Goal: Information Seeking & Learning: Learn about a topic

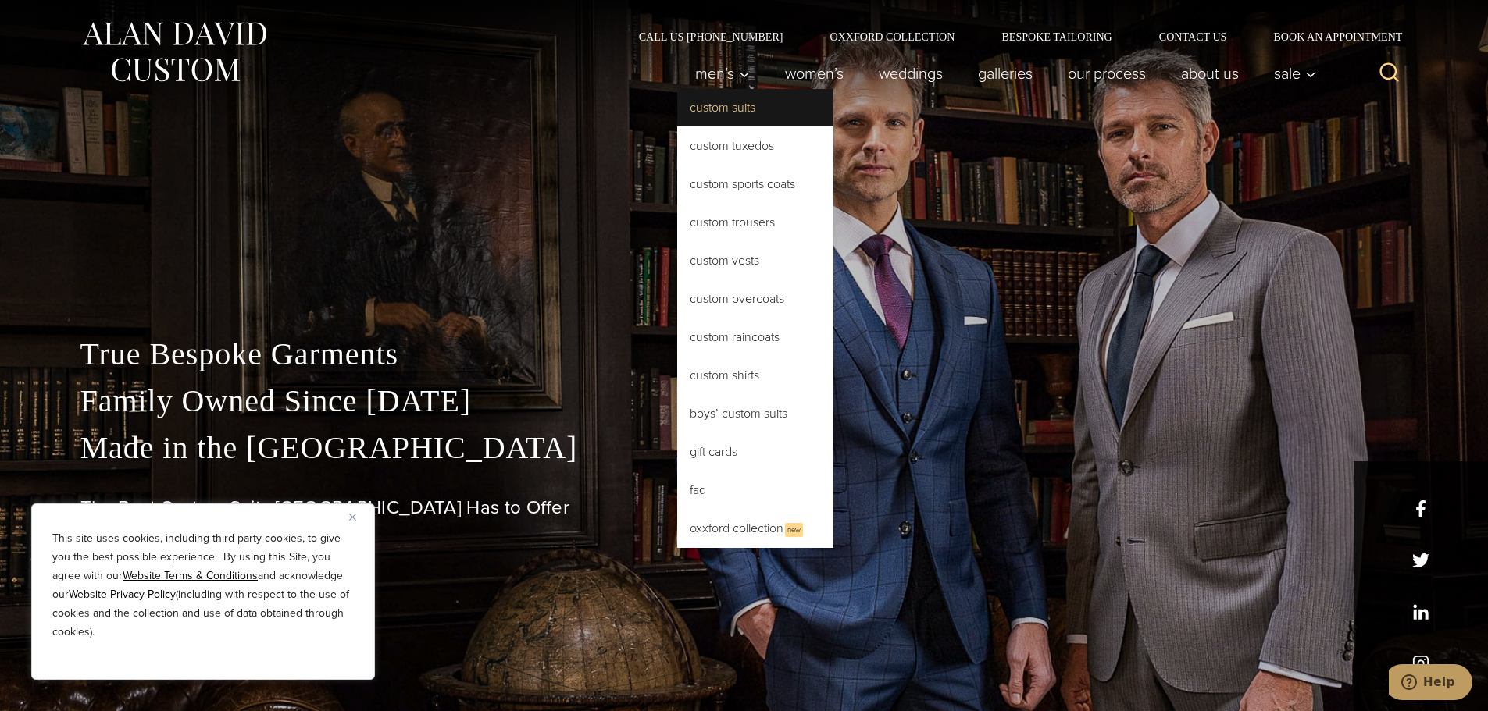
click at [729, 105] on link "Custom Suits" at bounding box center [755, 107] width 156 height 37
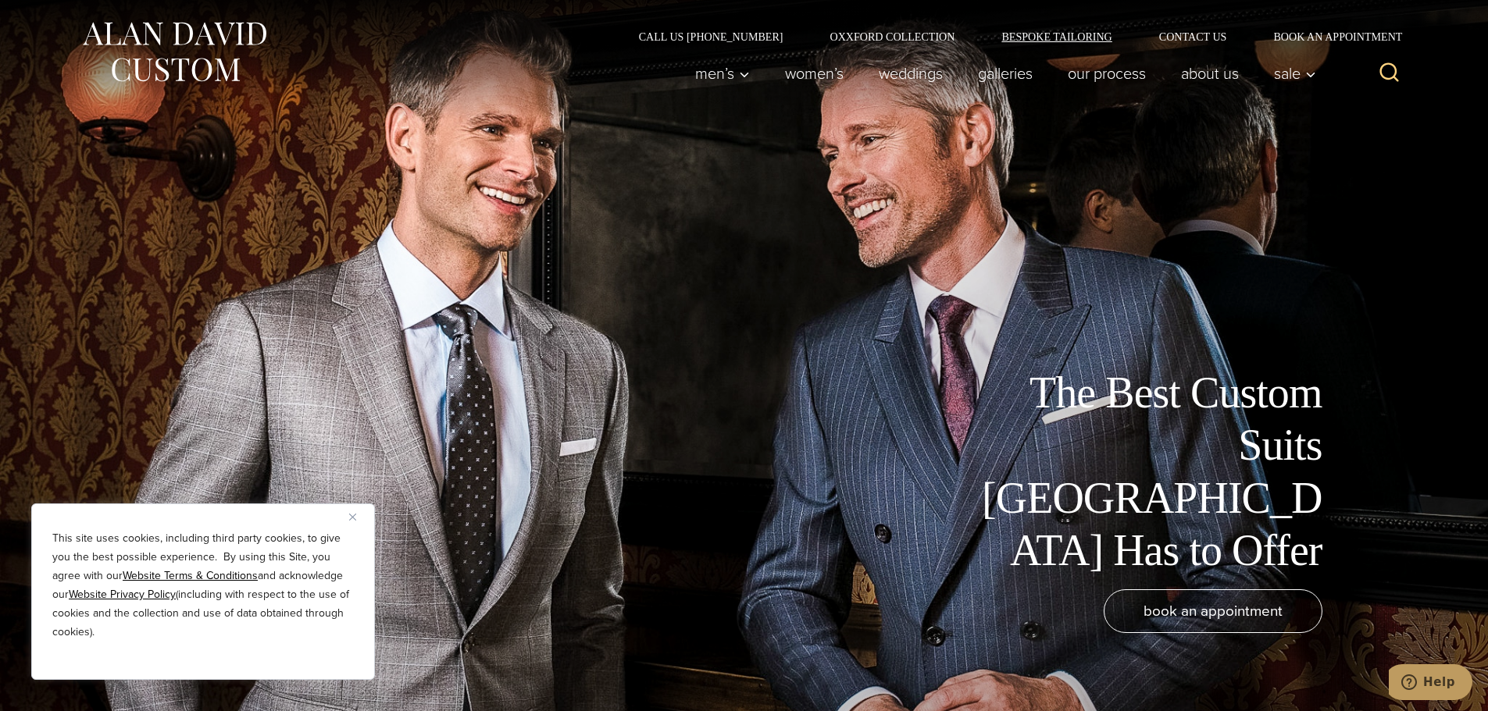
click at [1075, 34] on link "Bespoke Tailoring" at bounding box center [1056, 36] width 157 height 11
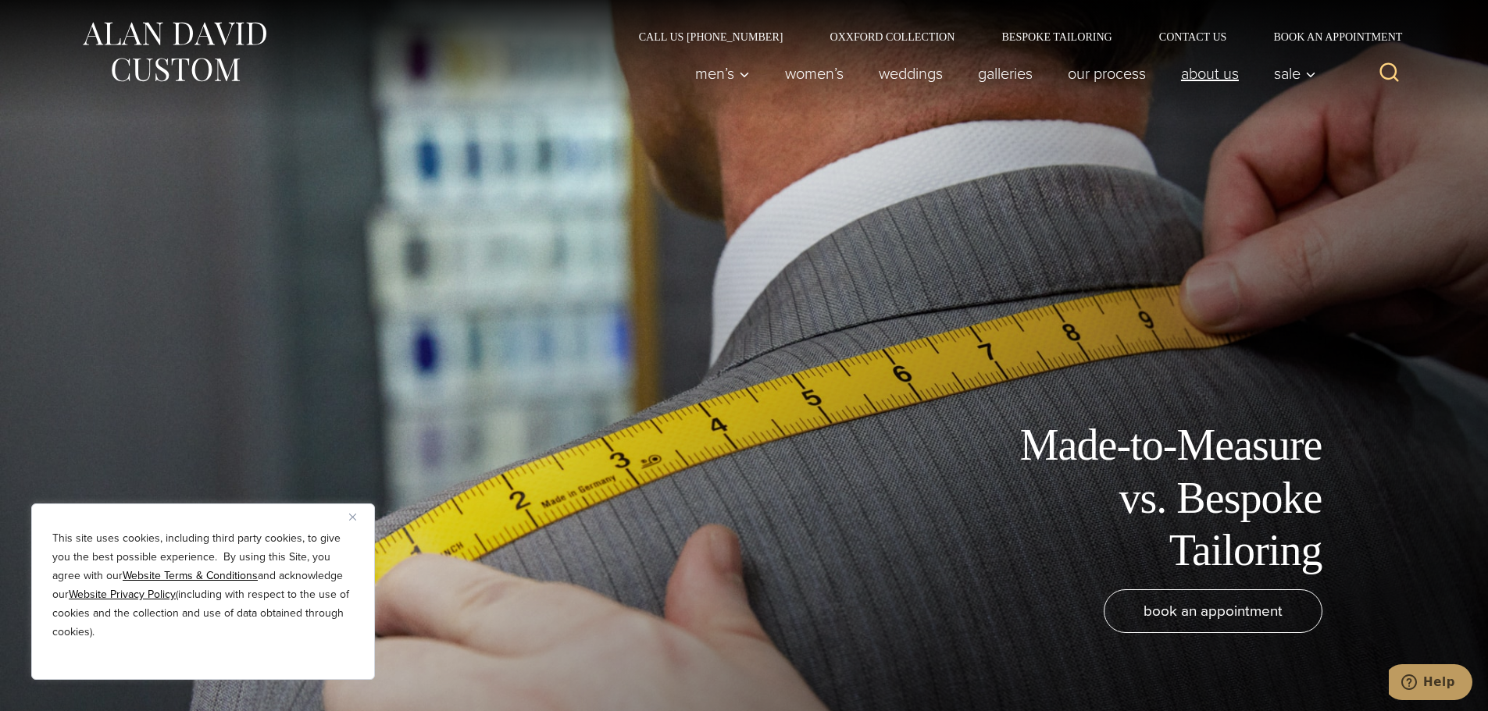
click at [1219, 75] on link "About Us" at bounding box center [1209, 73] width 93 height 31
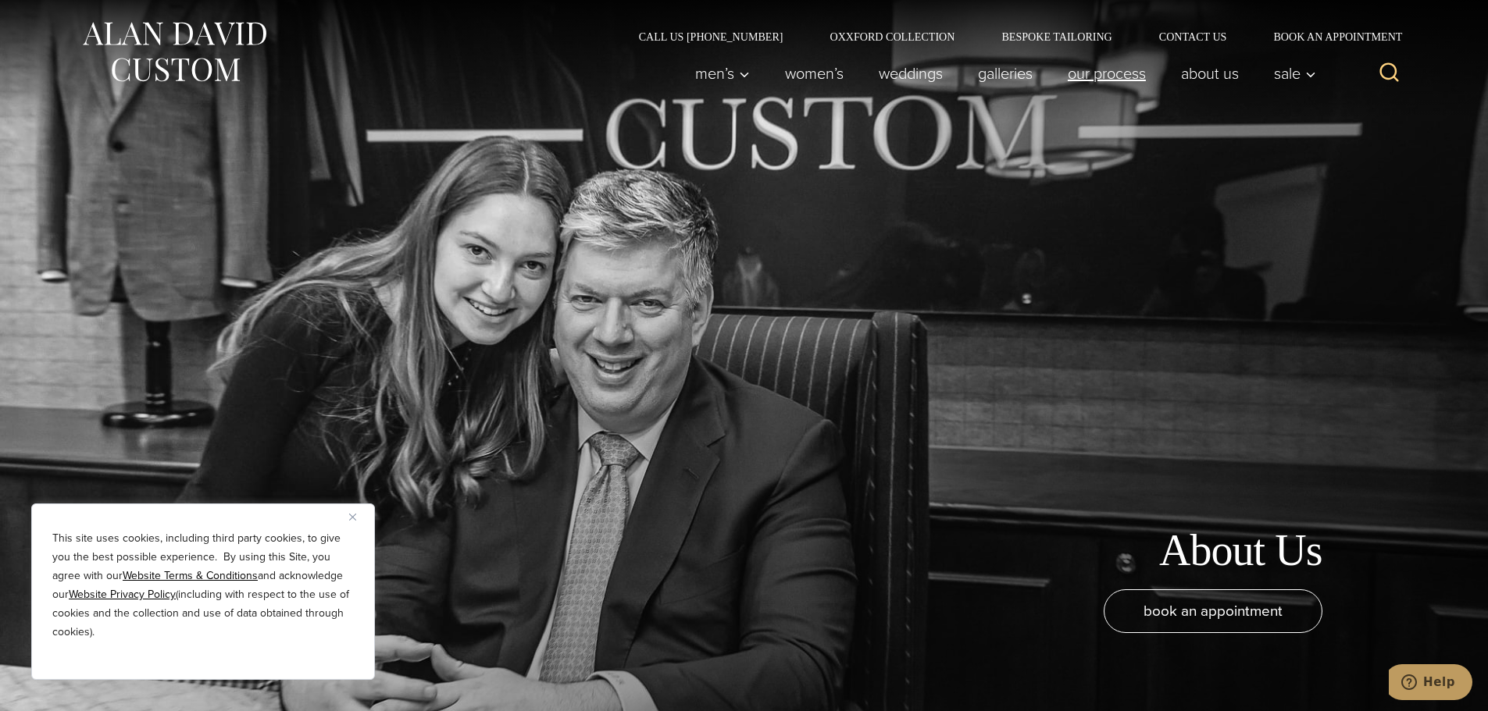
click at [1106, 73] on link "Our Process" at bounding box center [1106, 73] width 113 height 31
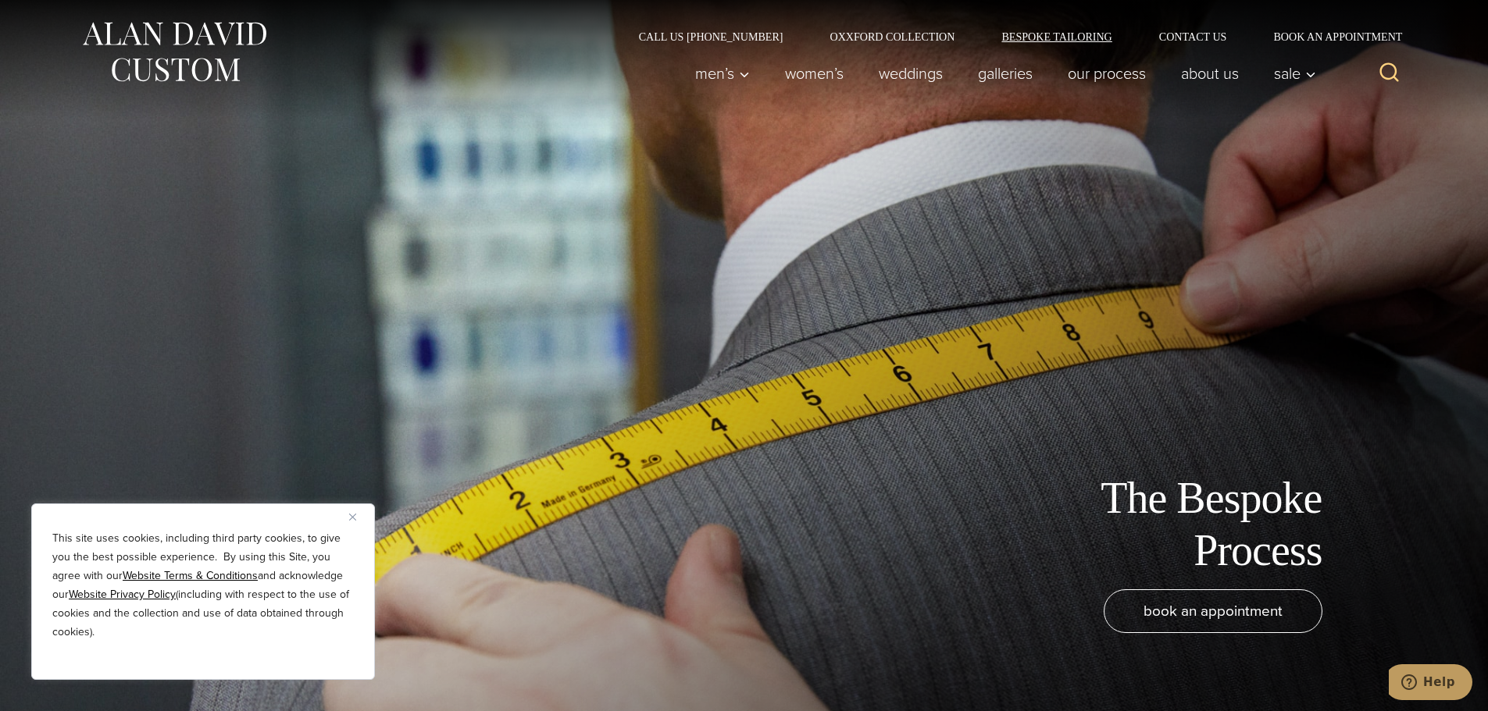
click at [1045, 38] on link "Bespoke Tailoring" at bounding box center [1056, 36] width 157 height 11
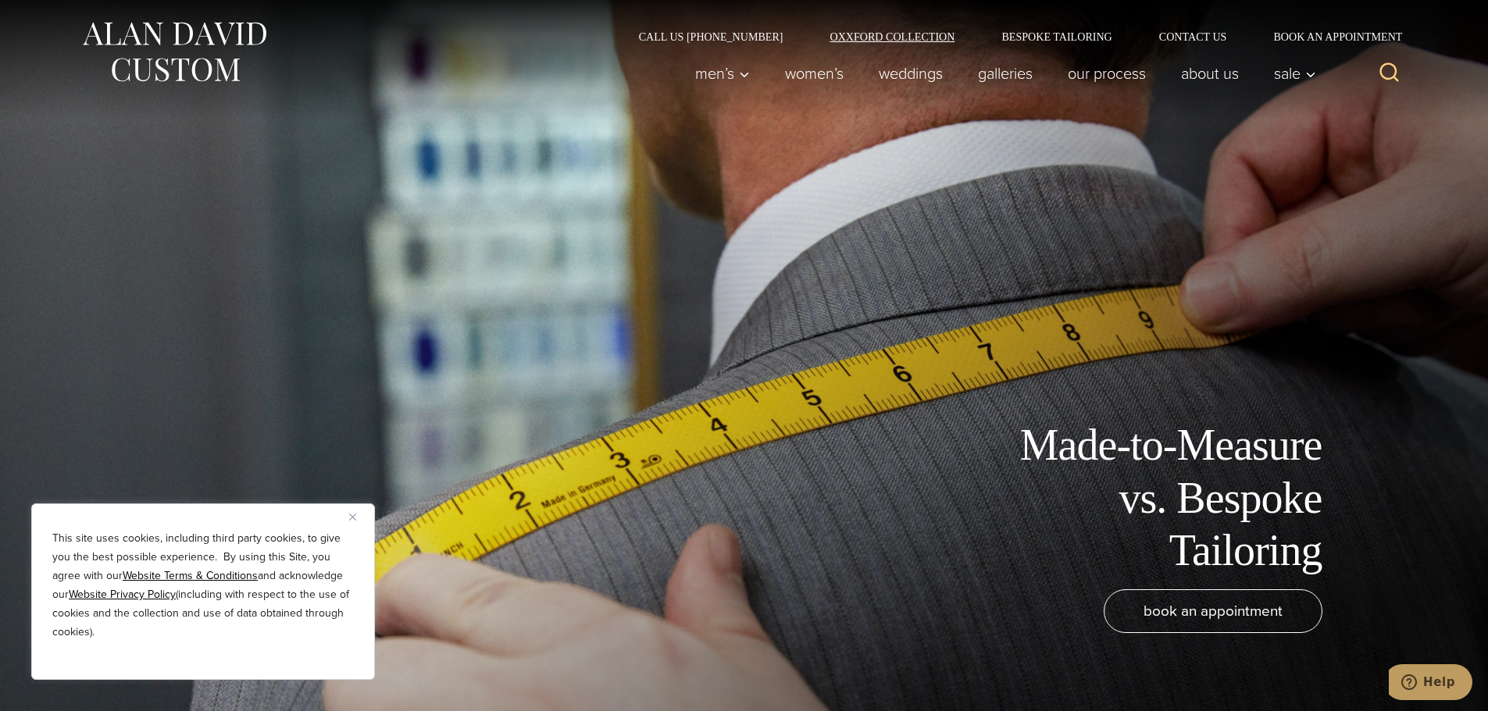
click at [899, 35] on link "Oxxford Collection" at bounding box center [892, 36] width 172 height 11
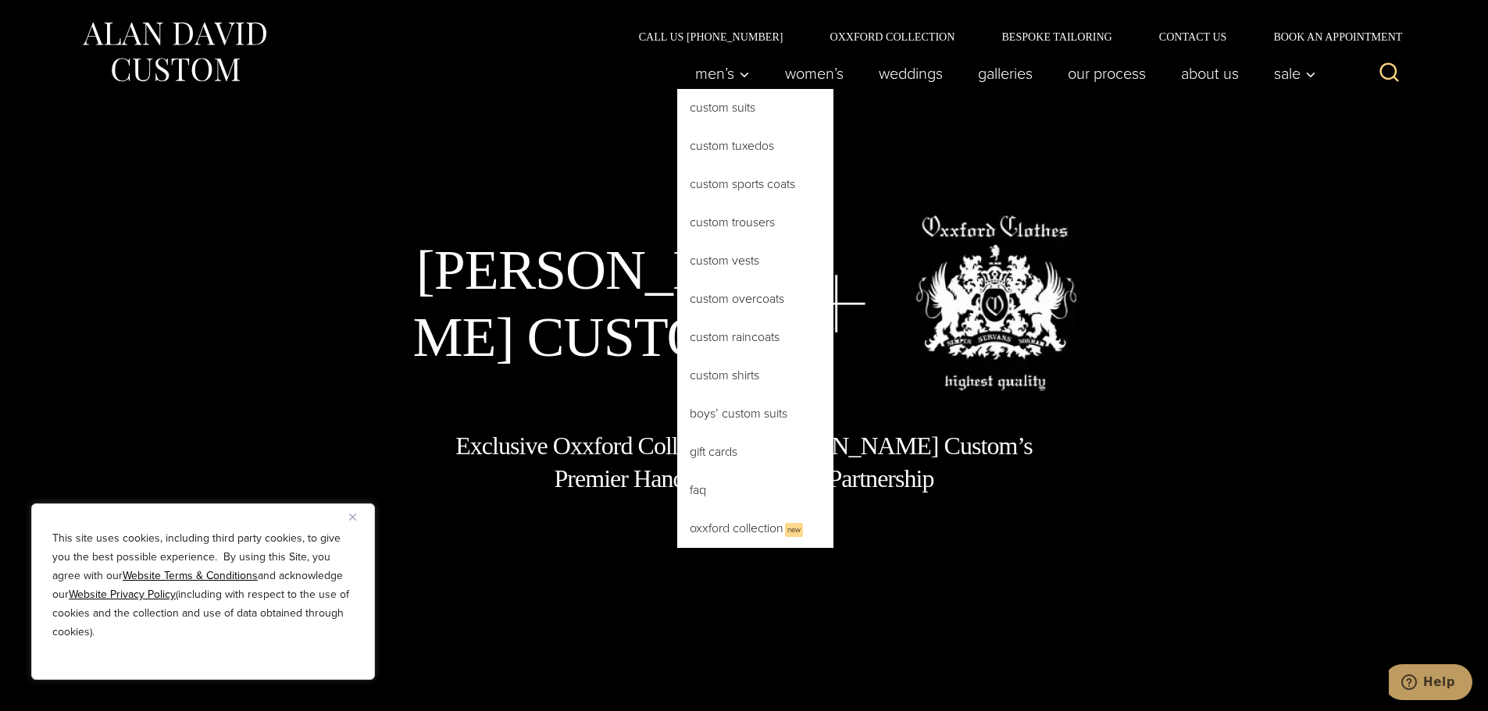
click at [720, 529] on link "Oxxford Collection New" at bounding box center [755, 529] width 156 height 38
